Goal: Task Accomplishment & Management: Manage account settings

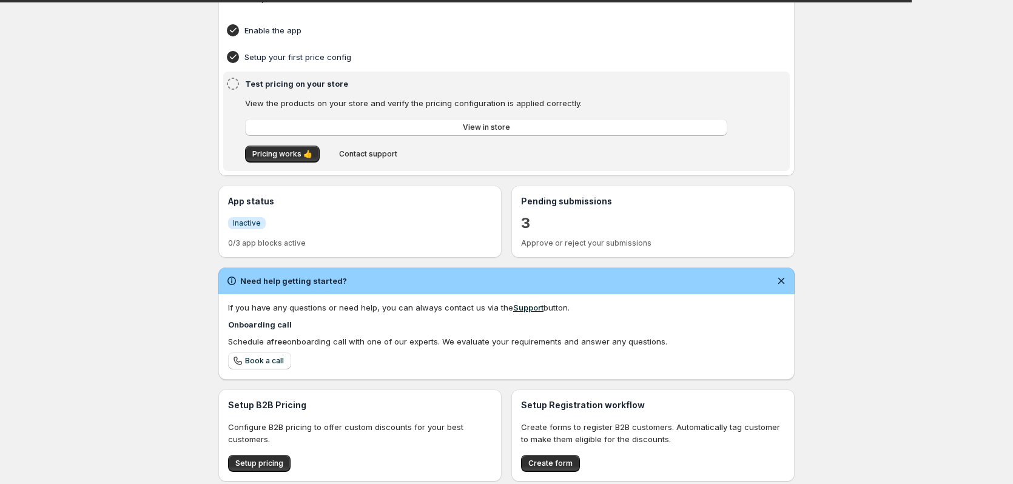
scroll to position [221, 0]
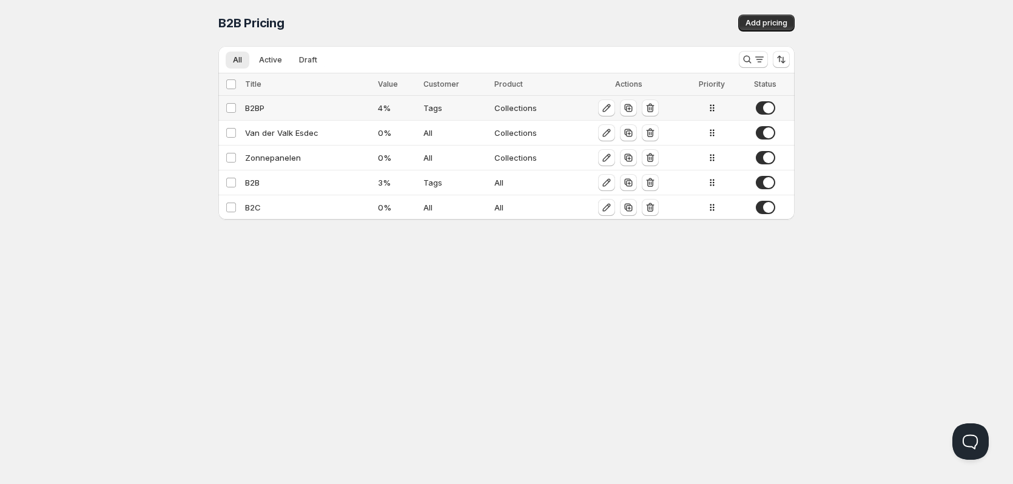
click at [757, 108] on span at bounding box center [765, 107] width 19 height 13
click at [298, 110] on div "B2BP" at bounding box center [308, 108] width 126 height 12
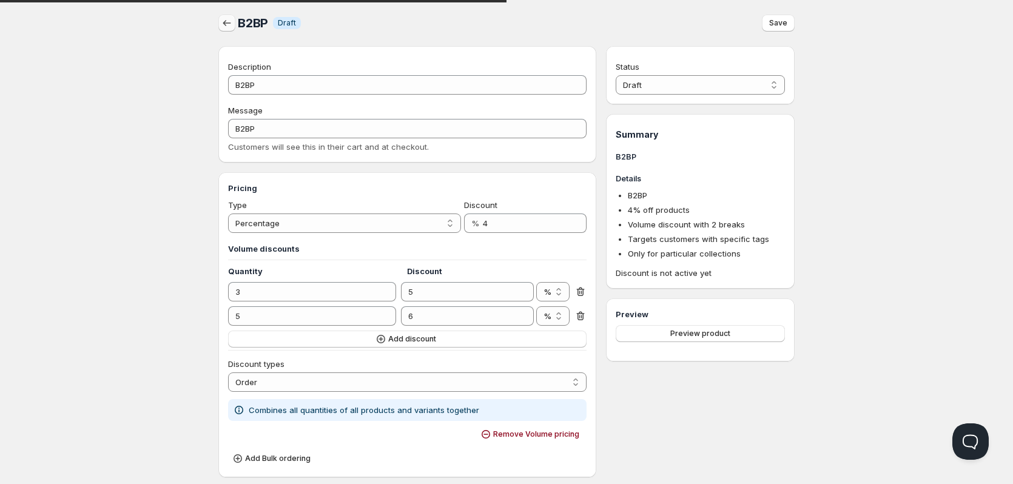
click at [233, 25] on button "button" at bounding box center [226, 23] width 17 height 17
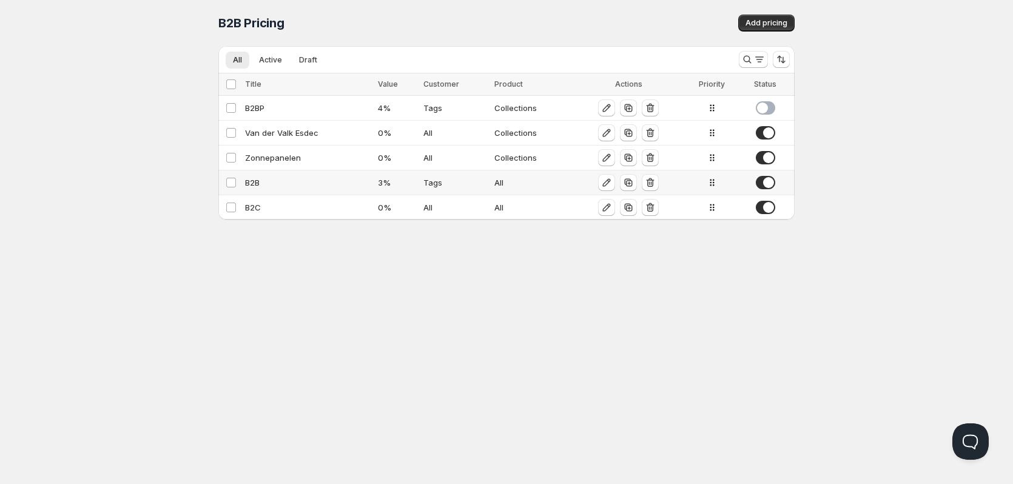
click at [289, 187] on div "B2B" at bounding box center [308, 183] width 126 height 12
select select "2"
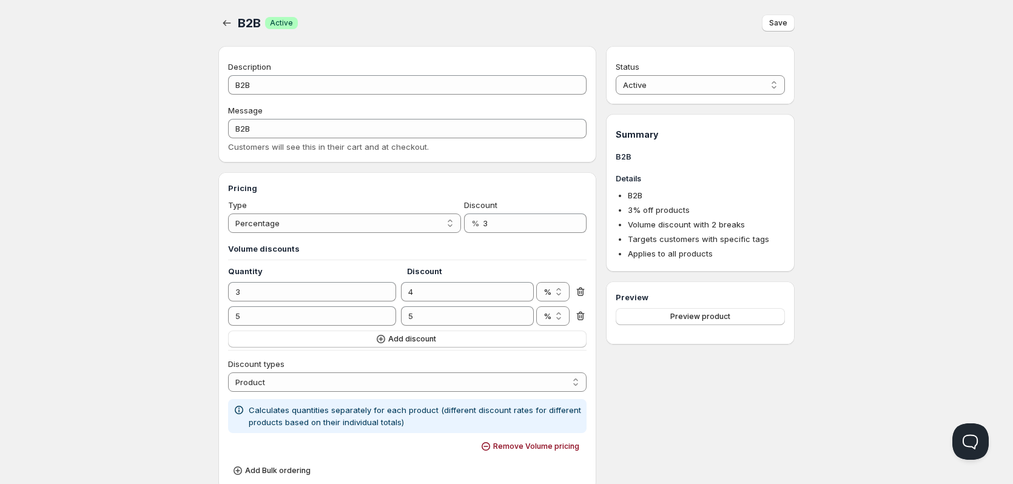
click at [779, 11] on div "B2B. This page is ready B2B Success Active Save" at bounding box center [506, 23] width 576 height 46
click at [783, 27] on span "Save" at bounding box center [778, 23] width 18 height 10
click at [224, 24] on icon "button" at bounding box center [227, 23] width 8 height 6
